Goal: Task Accomplishment & Management: Use online tool/utility

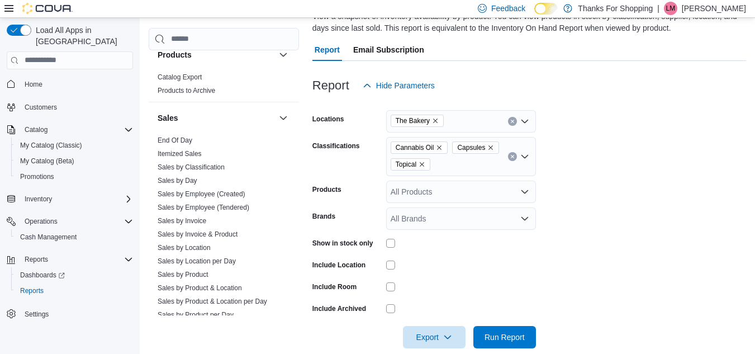
scroll to position [537, 0]
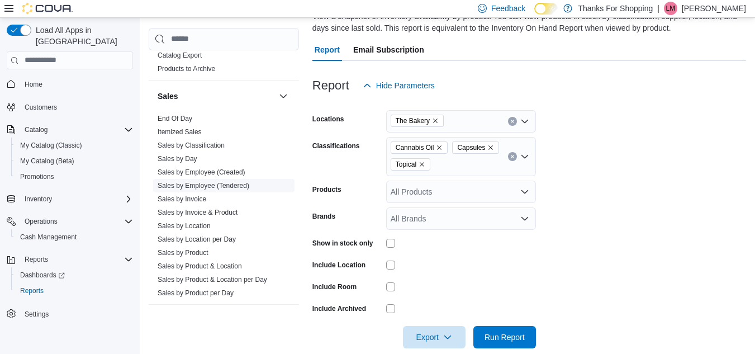
click at [235, 184] on link "Sales by Employee (Tendered)" at bounding box center [203, 186] width 92 height 8
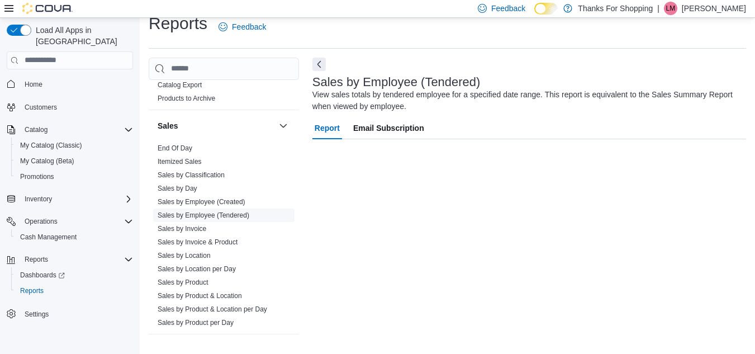
scroll to position [15, 0]
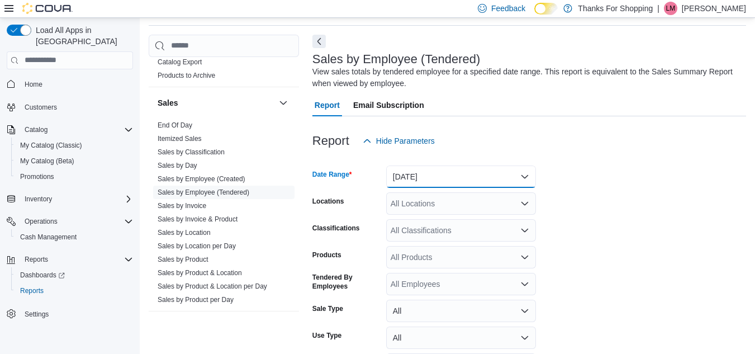
click at [409, 176] on button "[DATE]" at bounding box center [461, 176] width 150 height 22
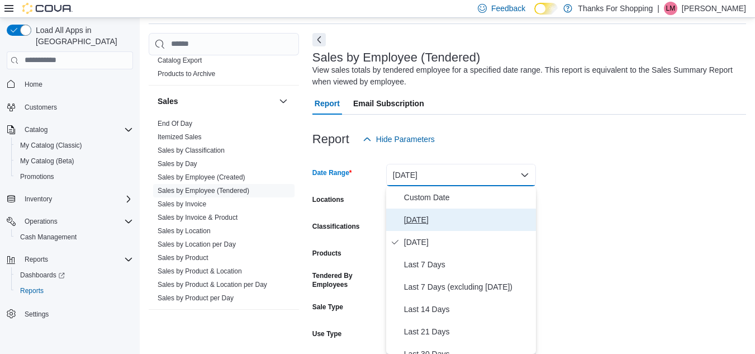
click at [408, 219] on span "[DATE]" at bounding box center [467, 219] width 127 height 13
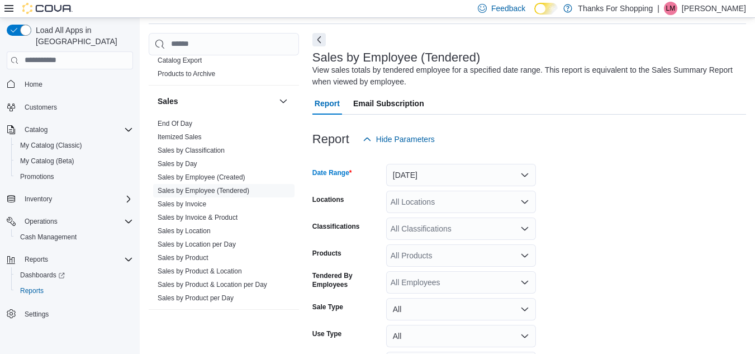
click at [417, 198] on div "All Locations" at bounding box center [461, 201] width 150 height 22
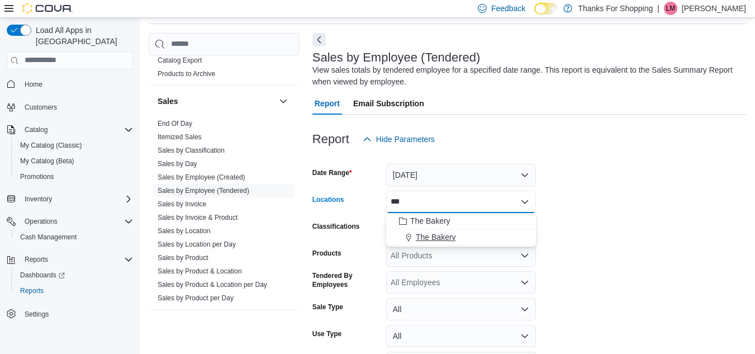
type input "***"
click at [421, 237] on span "The Bakery" at bounding box center [436, 236] width 40 height 11
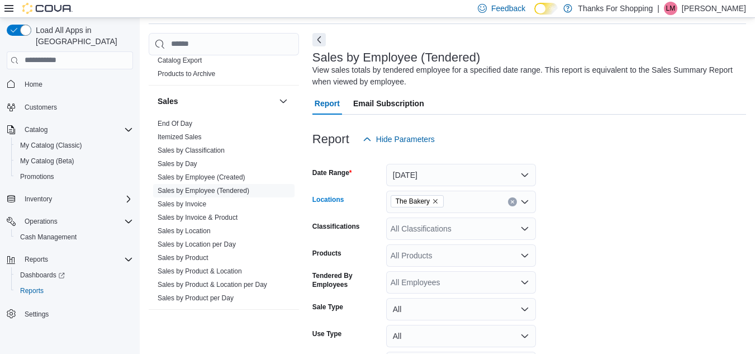
scroll to position [113, 0]
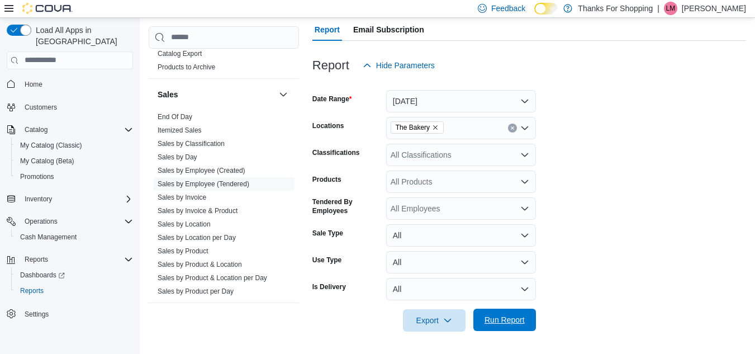
click at [517, 322] on span "Run Report" at bounding box center [504, 319] width 40 height 11
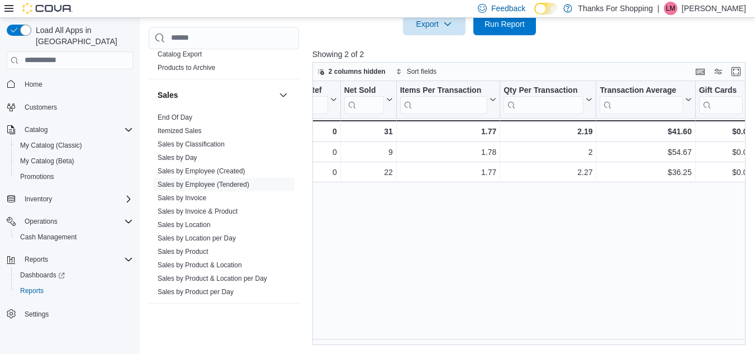
scroll to position [0, 204]
